Goal: Find specific page/section: Find specific page/section

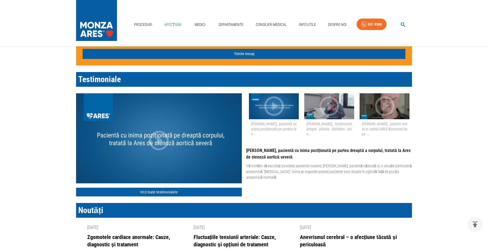
scroll to position [546, 0]
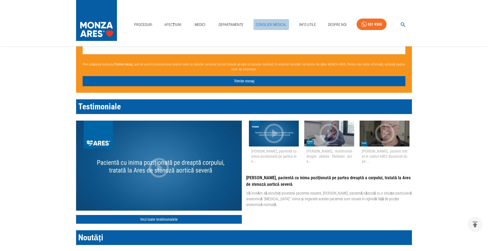
click at [277, 25] on link "Consilier Medical" at bounding box center [271, 24] width 35 height 11
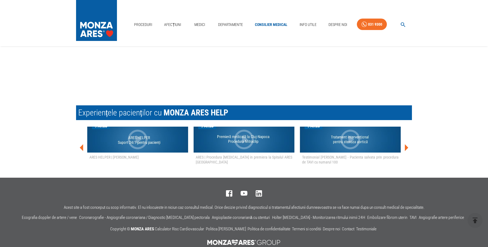
scroll to position [1042, 0]
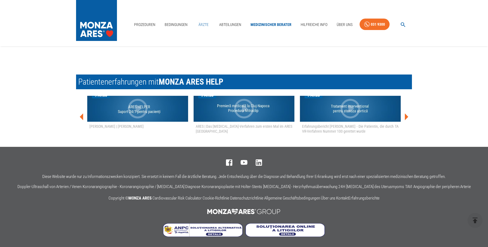
click at [207, 24] on font "Ärzte" at bounding box center [204, 24] width 10 height 7
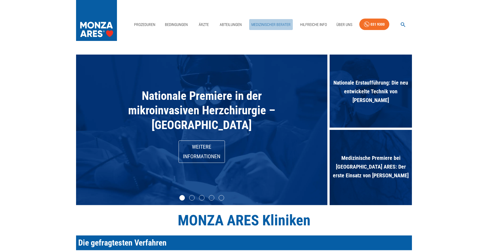
click at [275, 25] on font "Medizinischer Berater" at bounding box center [271, 24] width 39 height 7
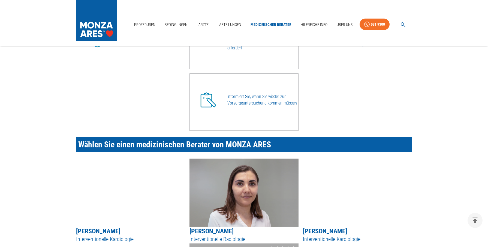
scroll to position [273, 0]
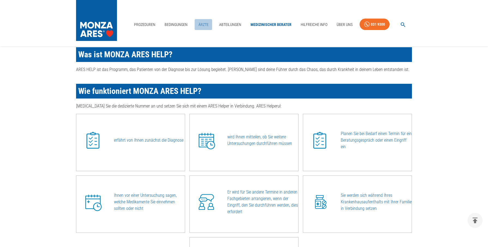
click at [207, 26] on font "Ärzte" at bounding box center [204, 24] width 10 height 7
